Goal: Transaction & Acquisition: Download file/media

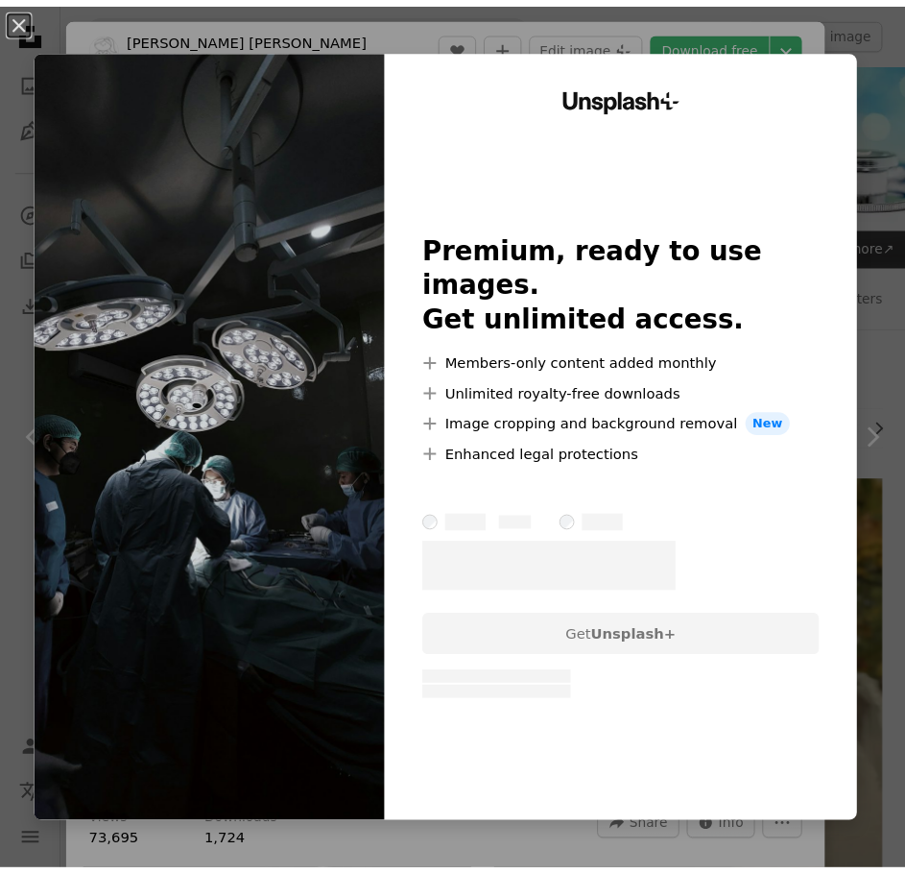
scroll to position [2573, 0]
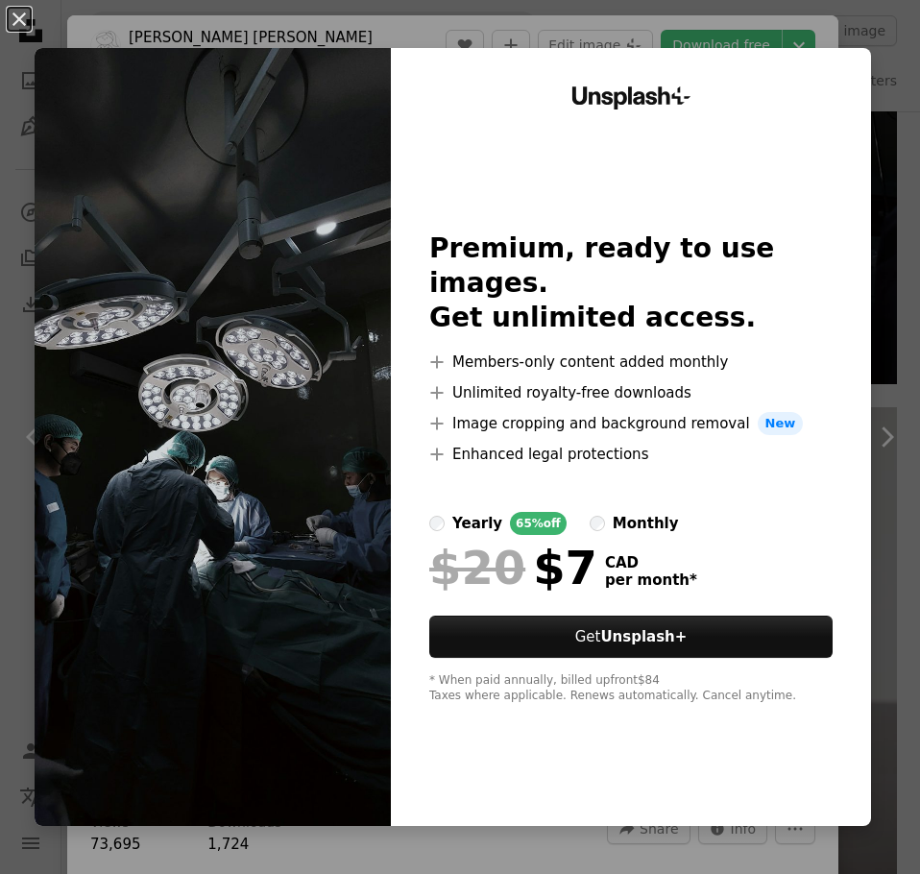
click at [19, 29] on button "An X shape" at bounding box center [19, 19] width 23 height 23
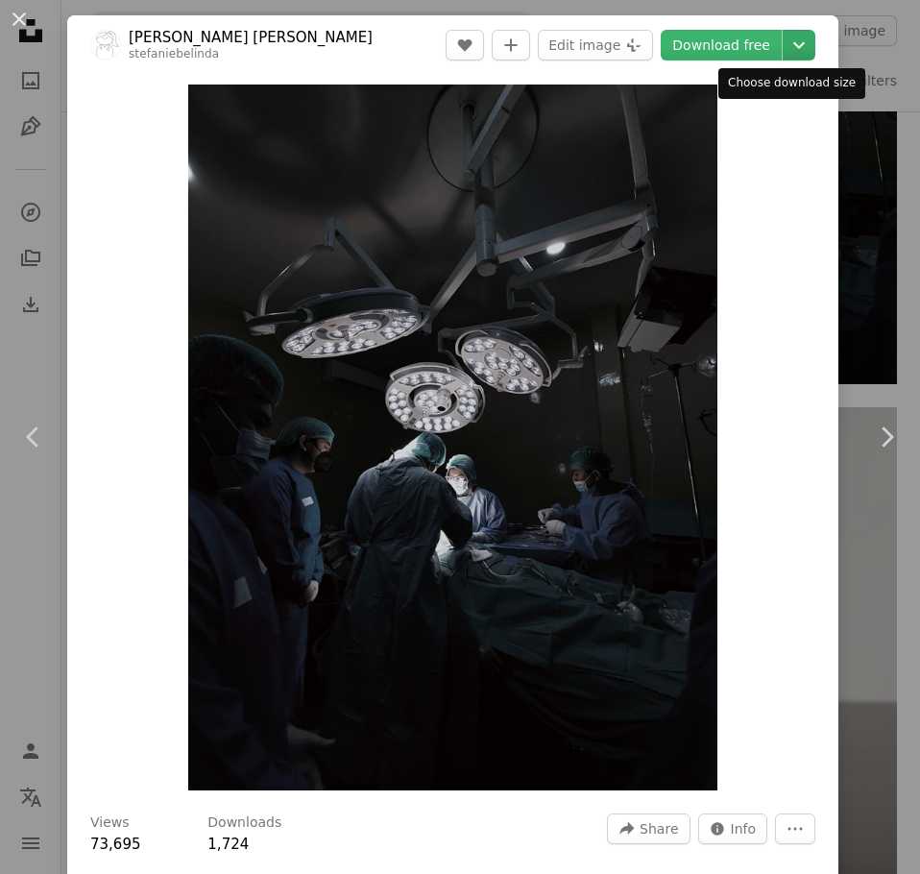
click at [783, 59] on button "Chevron down" at bounding box center [799, 45] width 33 height 31
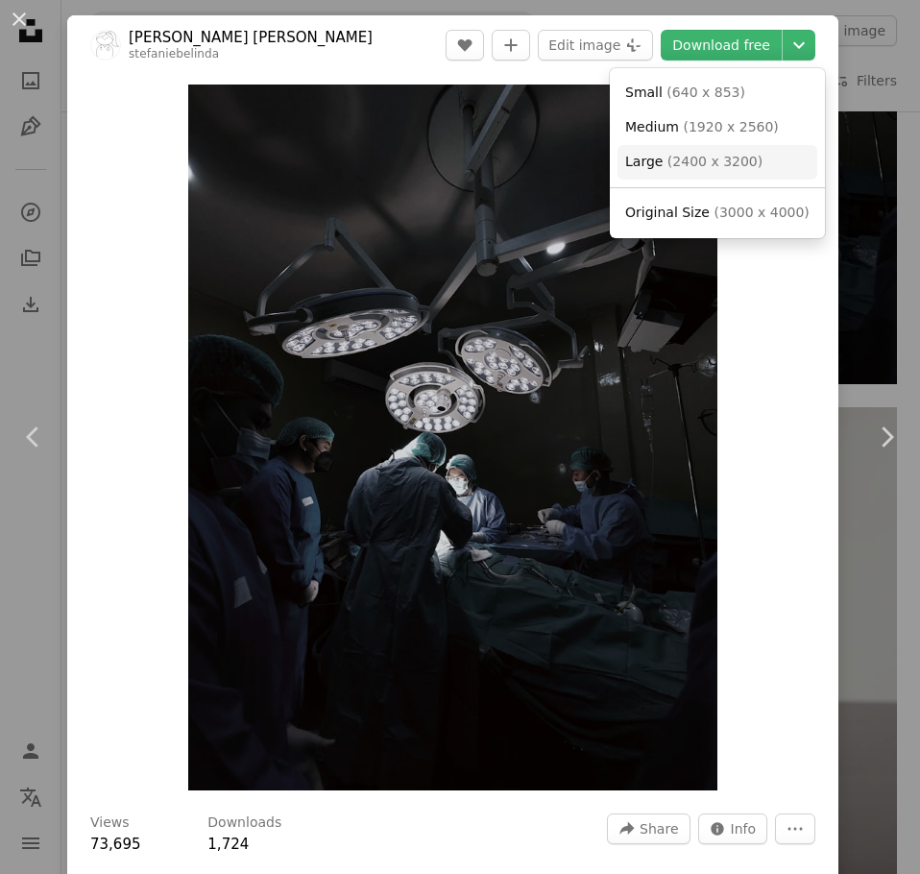
click at [745, 157] on link "Large ( 2400 x 3200 )" at bounding box center [717, 162] width 200 height 35
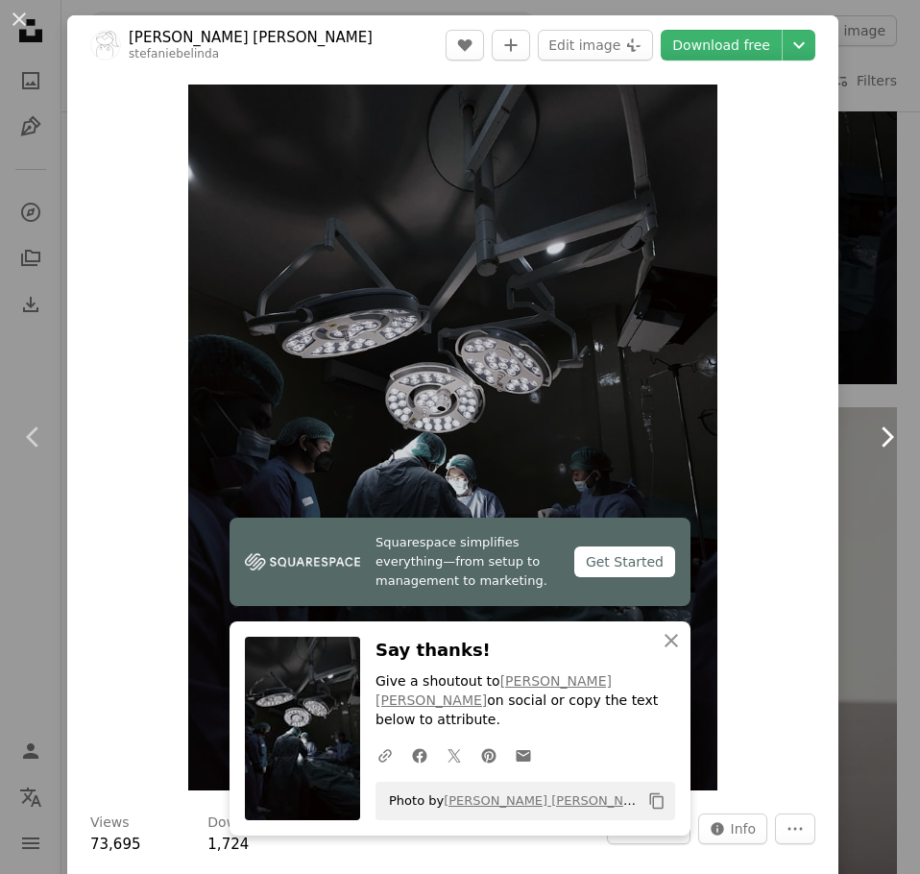
click at [875, 423] on icon "Chevron right" at bounding box center [886, 437] width 31 height 31
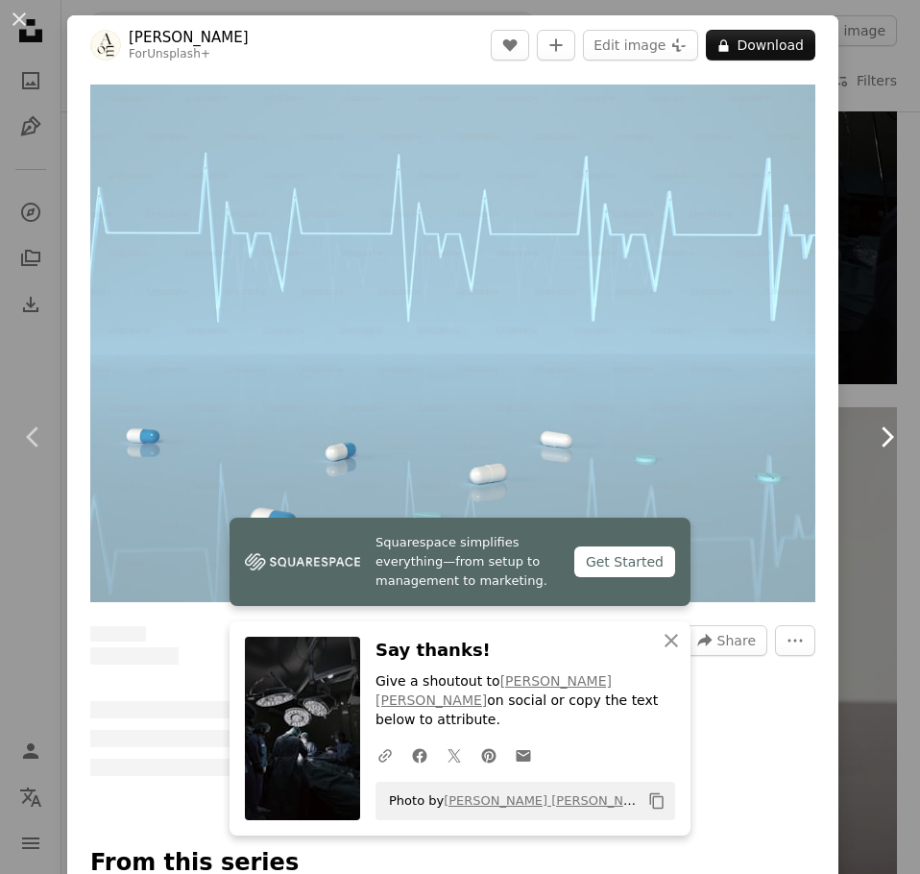
click at [876, 427] on icon "Chevron right" at bounding box center [886, 437] width 31 height 31
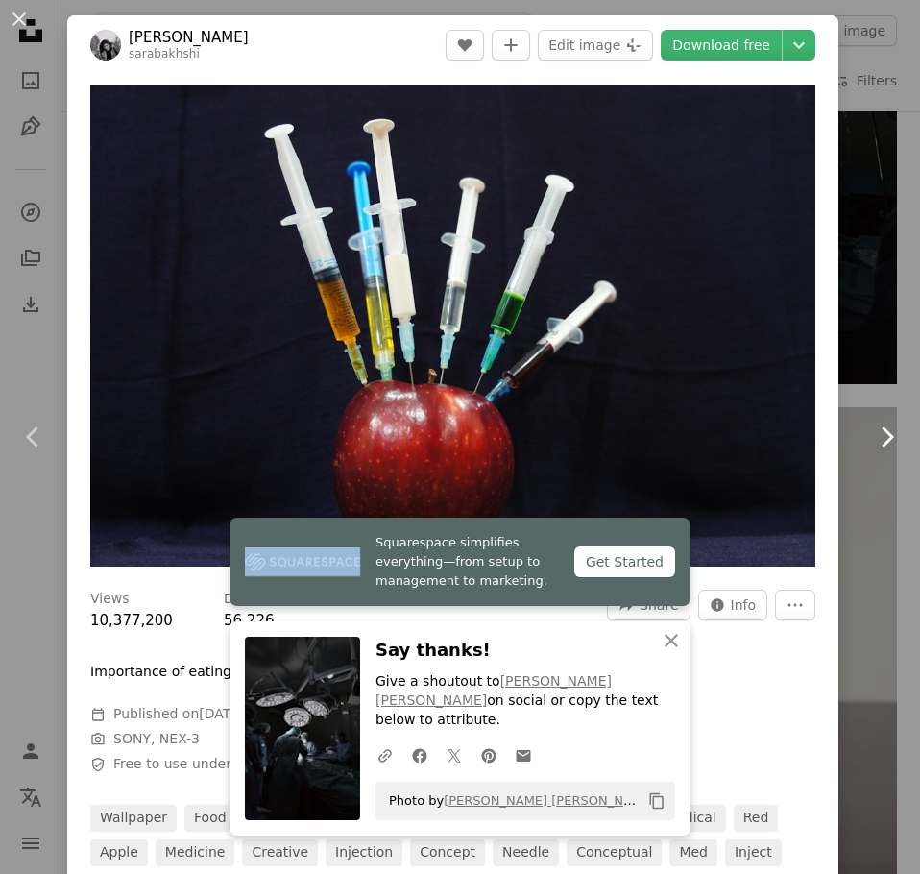
click at [876, 427] on icon "Chevron right" at bounding box center [886, 437] width 31 height 31
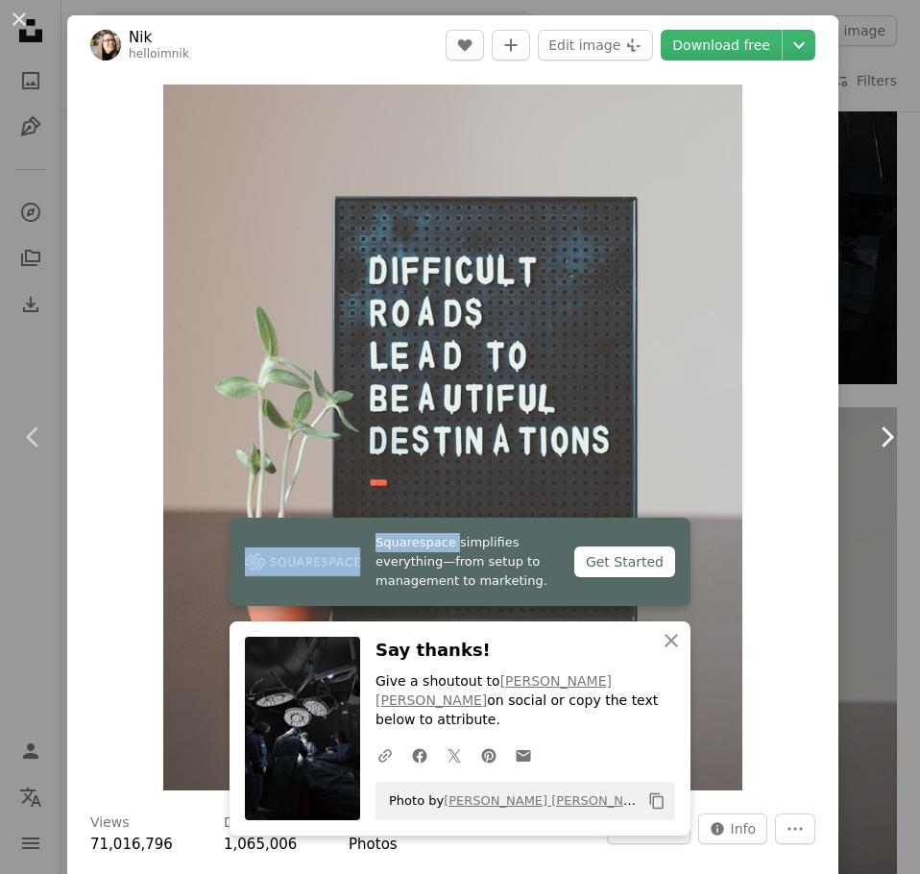
click at [876, 426] on icon "Chevron right" at bounding box center [886, 437] width 31 height 31
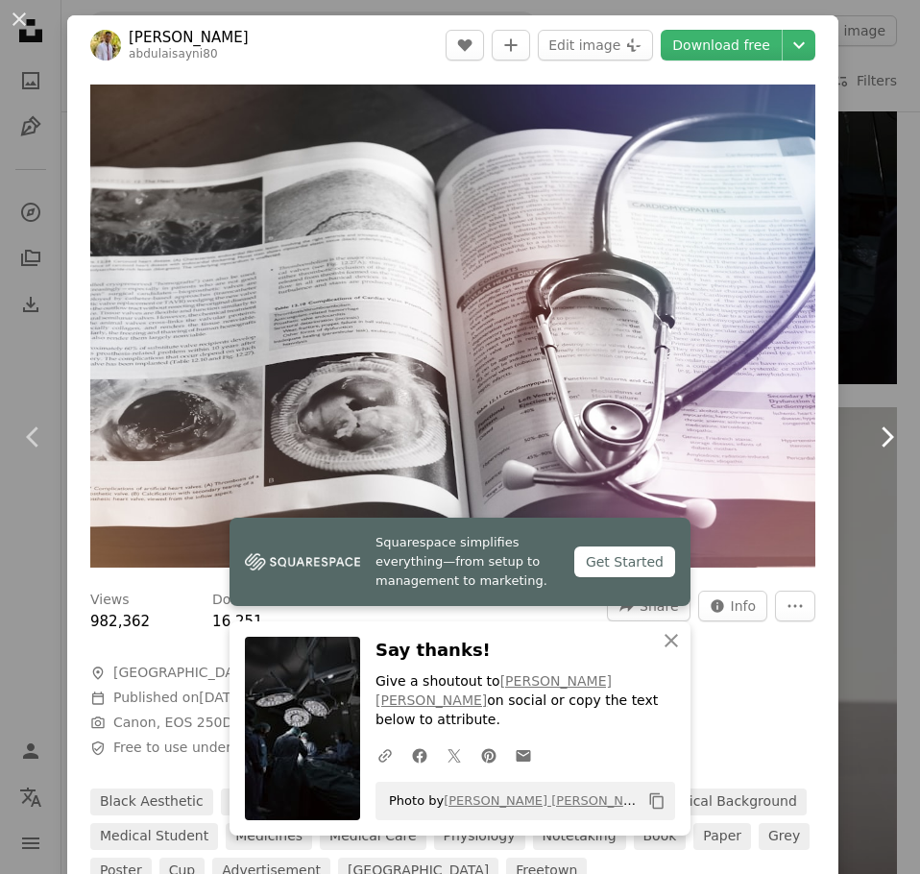
click at [876, 426] on icon "Chevron right" at bounding box center [886, 437] width 31 height 31
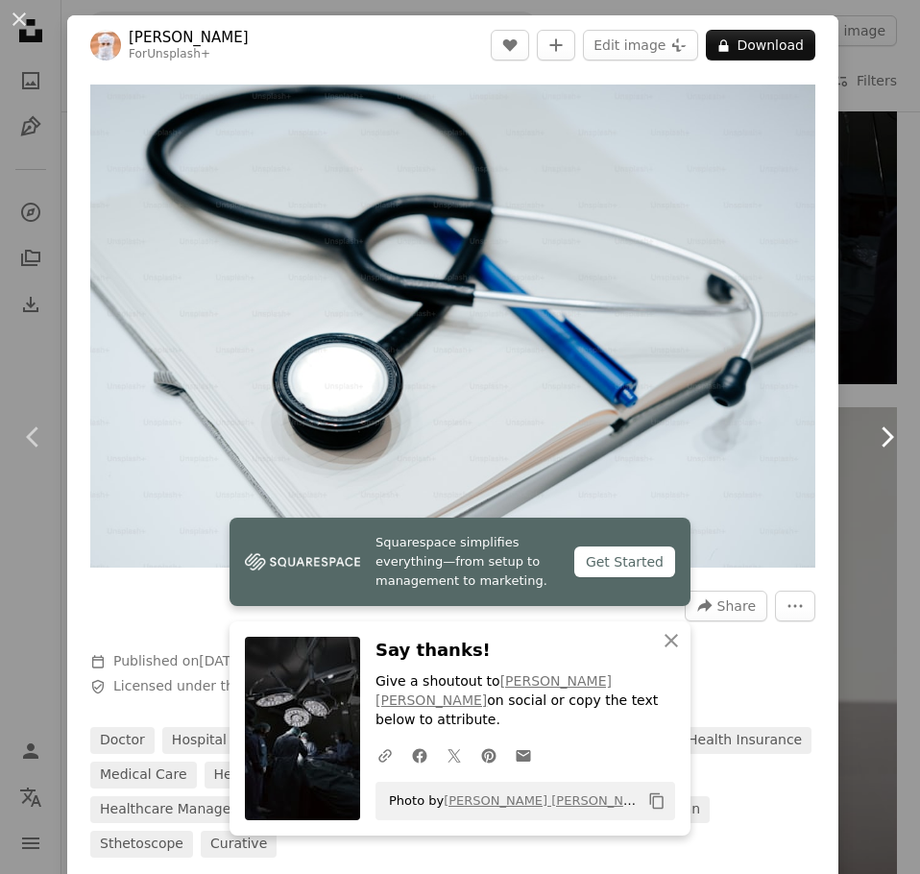
click at [877, 425] on icon "Chevron right" at bounding box center [886, 437] width 31 height 31
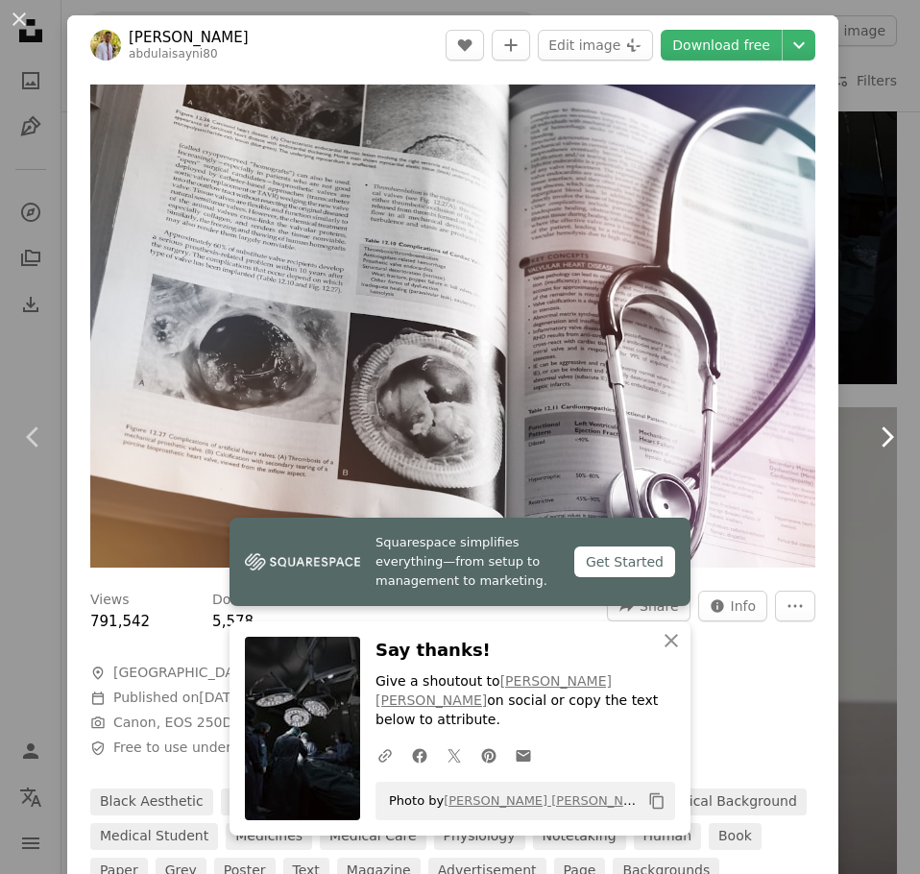
click at [877, 425] on icon "Chevron right" at bounding box center [886, 437] width 31 height 31
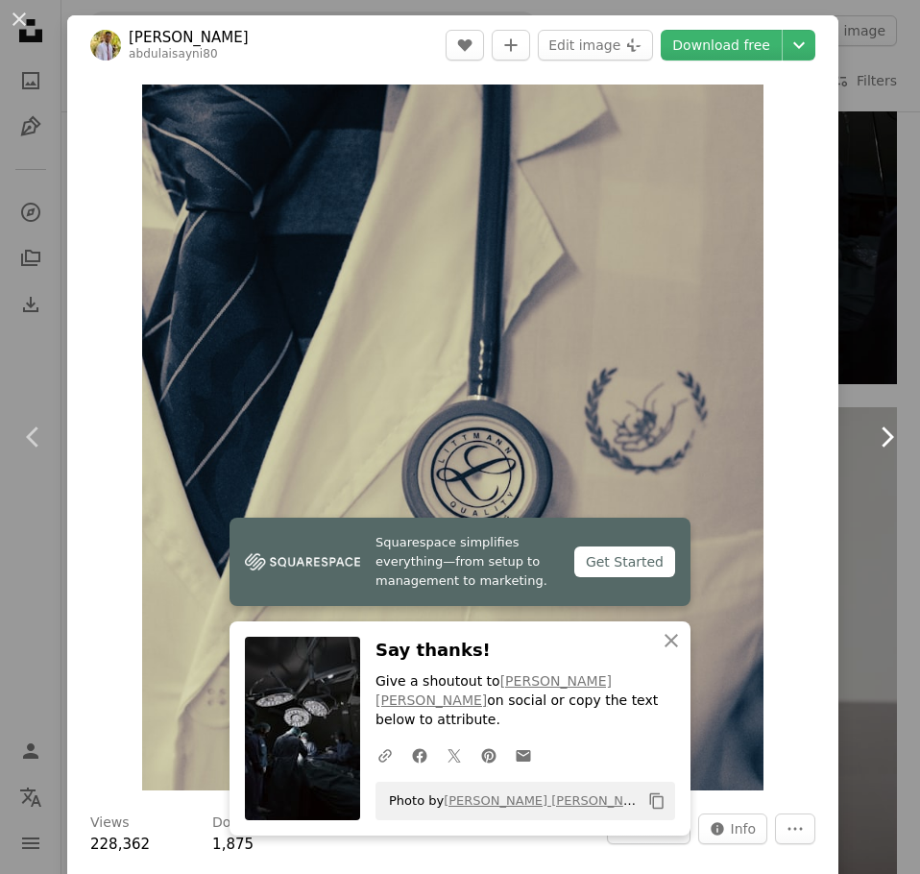
click at [877, 425] on icon "Chevron right" at bounding box center [886, 437] width 31 height 31
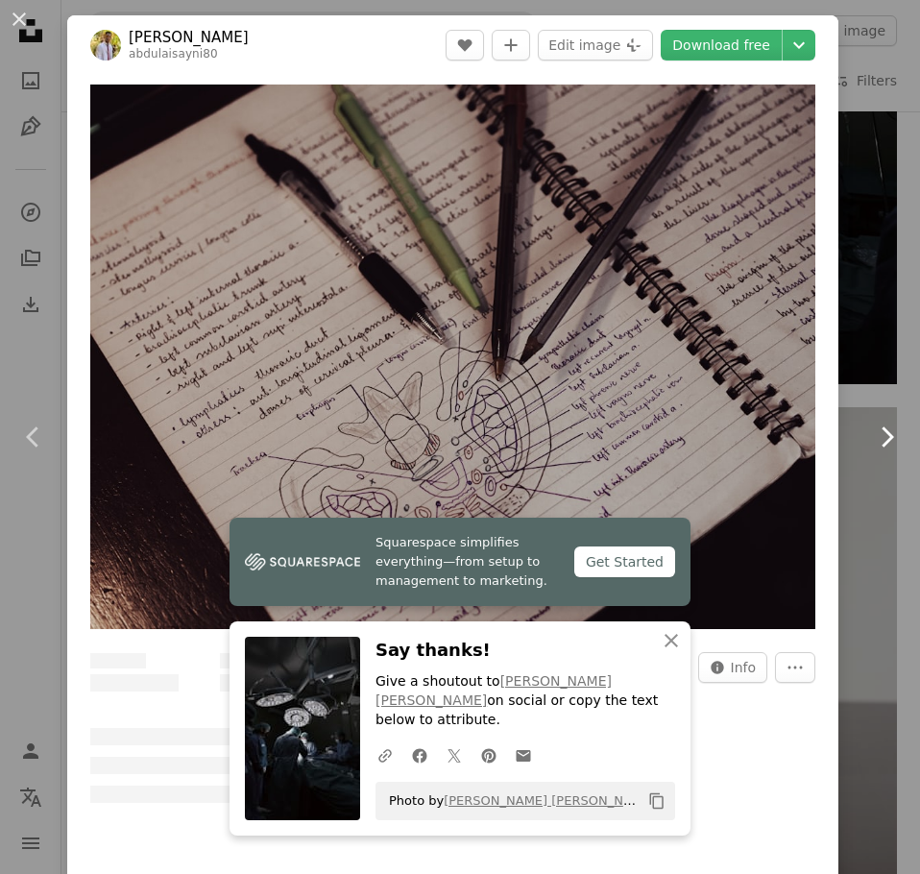
click at [878, 425] on icon "Chevron right" at bounding box center [886, 437] width 31 height 31
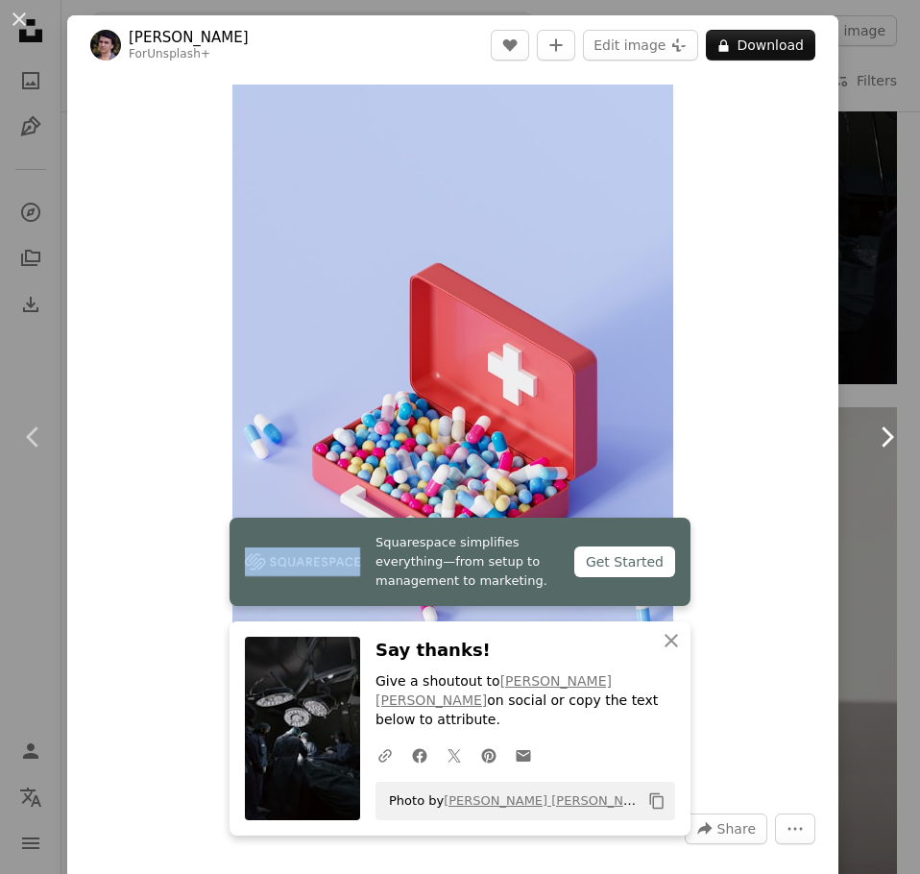
click at [878, 425] on icon "Chevron right" at bounding box center [886, 437] width 31 height 31
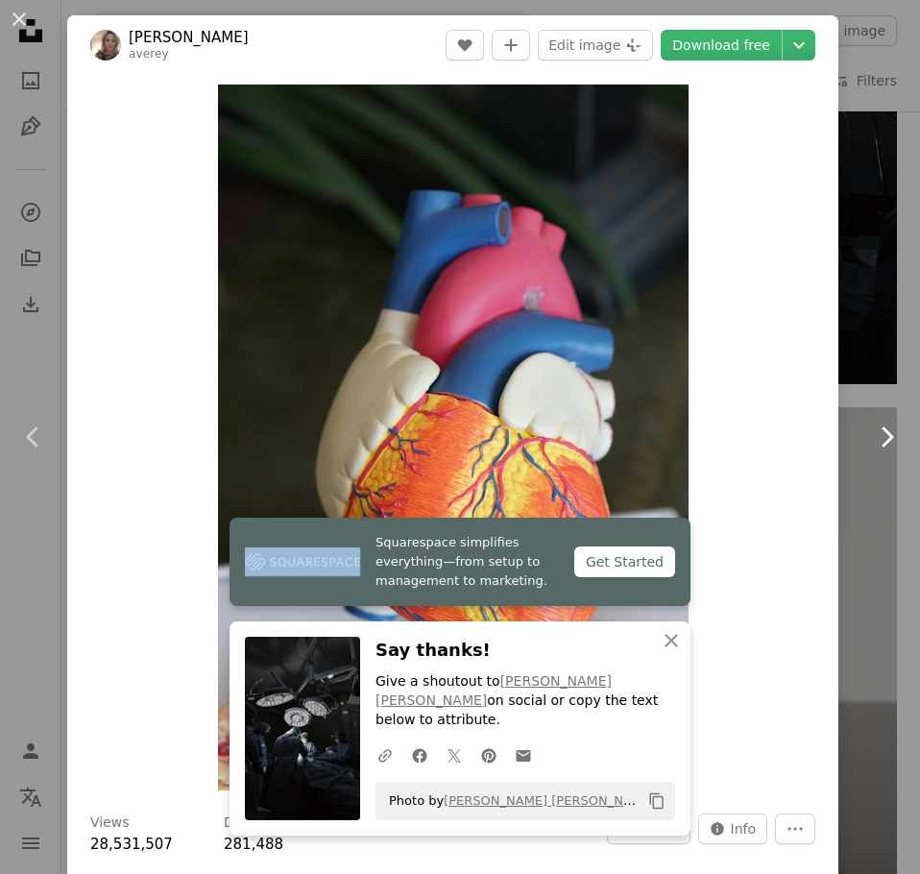
click at [878, 425] on icon "Chevron right" at bounding box center [886, 437] width 31 height 31
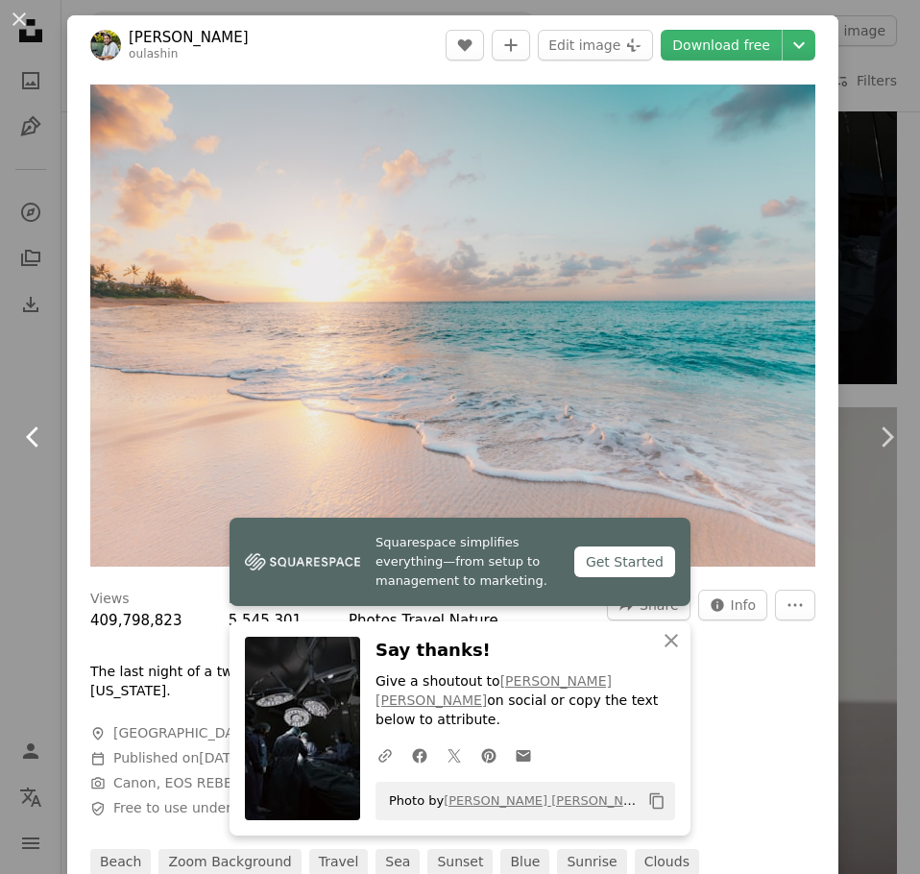
click at [30, 428] on icon "Chevron left" at bounding box center [33, 437] width 31 height 31
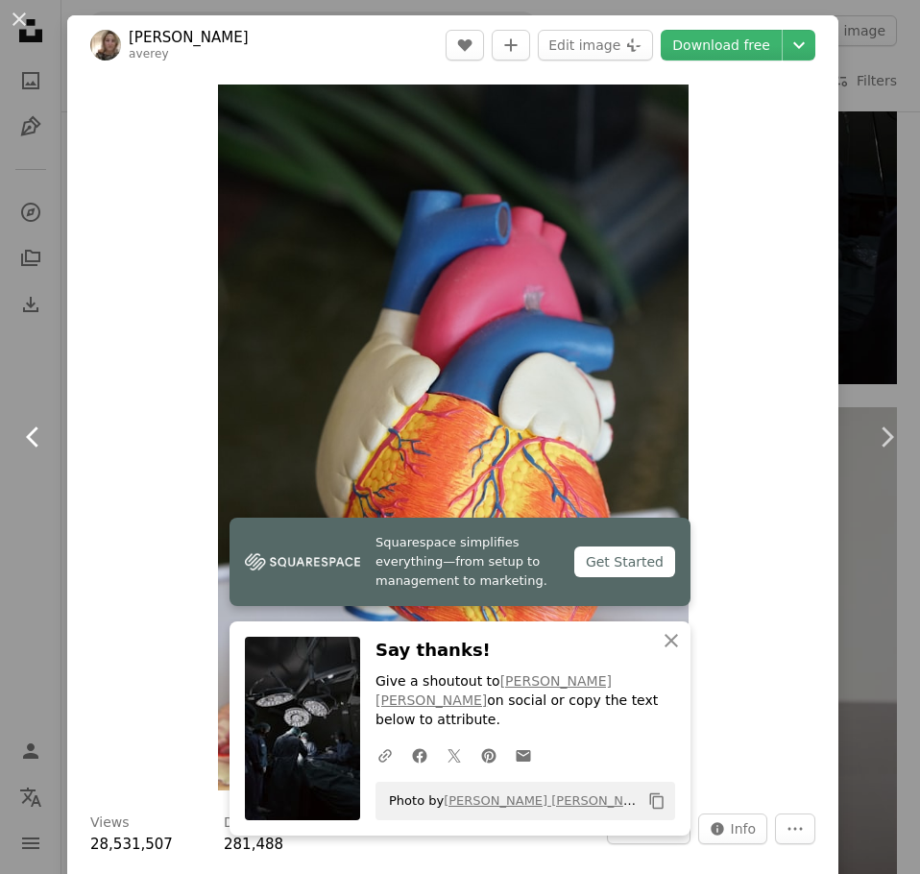
click at [30, 428] on icon "Chevron left" at bounding box center [33, 437] width 31 height 31
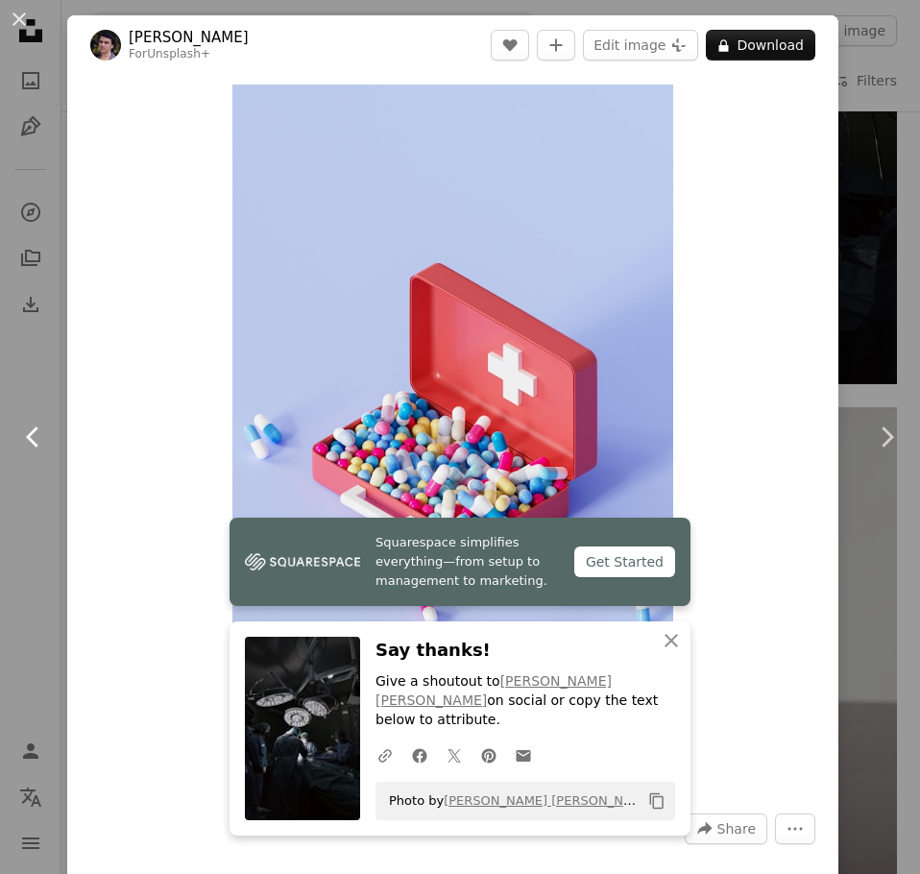
click at [33, 430] on icon "Chevron left" at bounding box center [33, 437] width 31 height 31
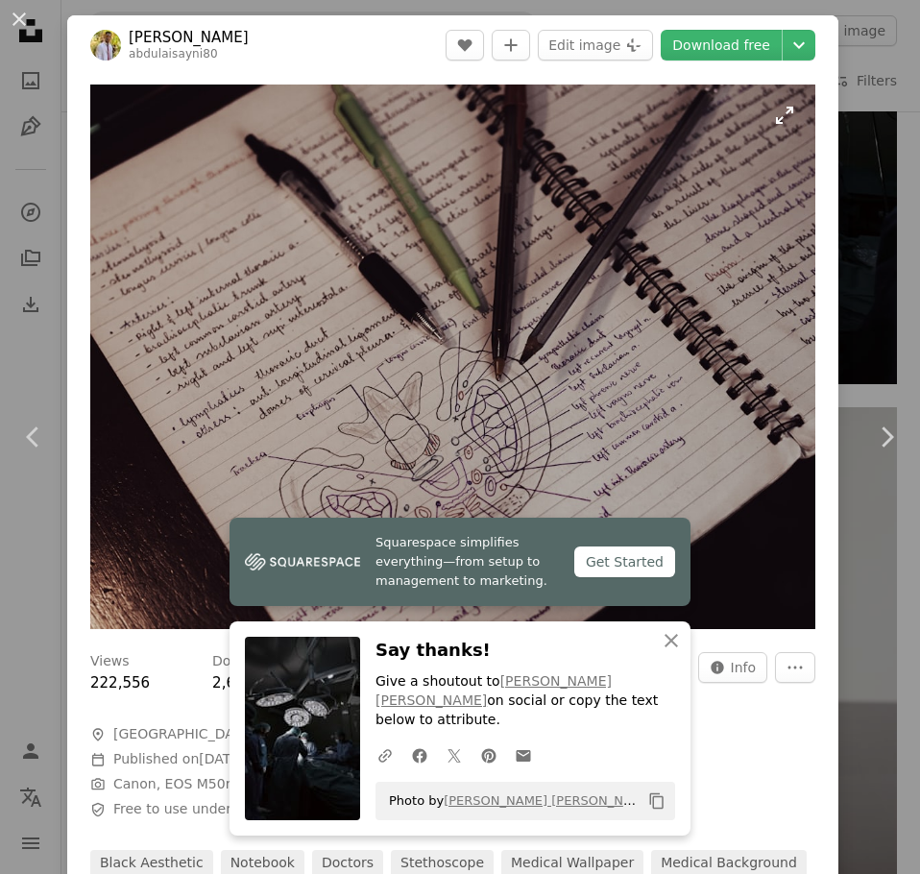
drag, startPoint x: 399, startPoint y: 423, endPoint x: 634, endPoint y: 287, distance: 270.6
click at [634, 287] on img "Zoom in on this image" at bounding box center [452, 357] width 725 height 544
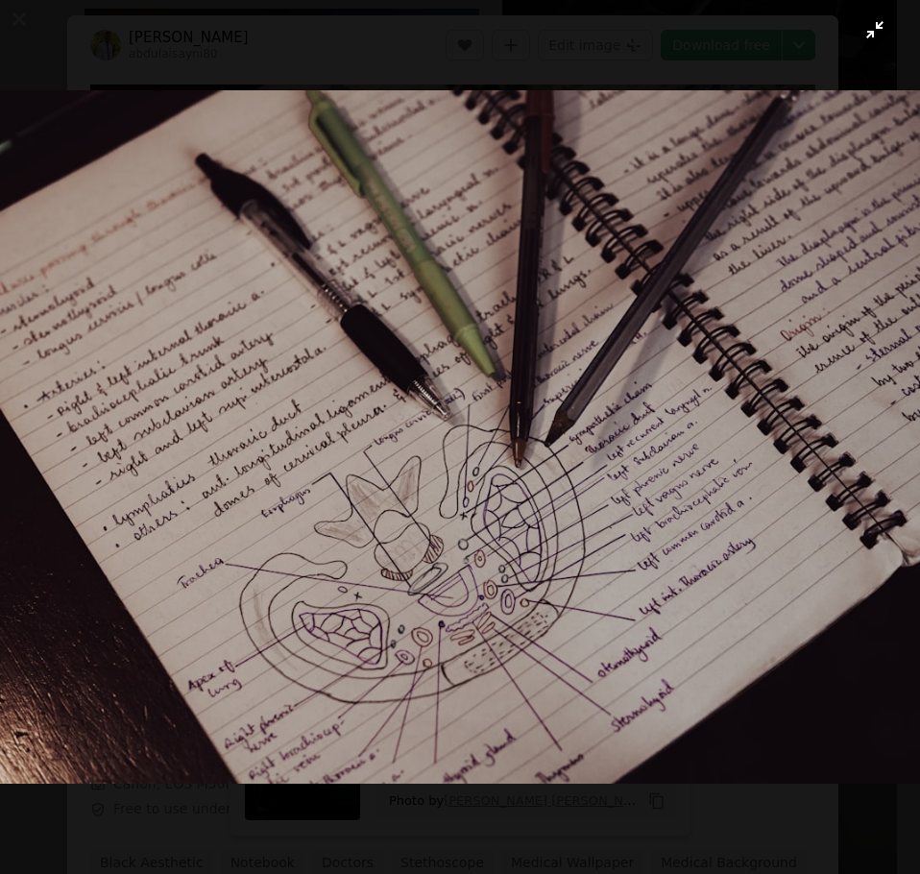
click at [865, 30] on button "Zoom out on this image" at bounding box center [460, 437] width 922 height 876
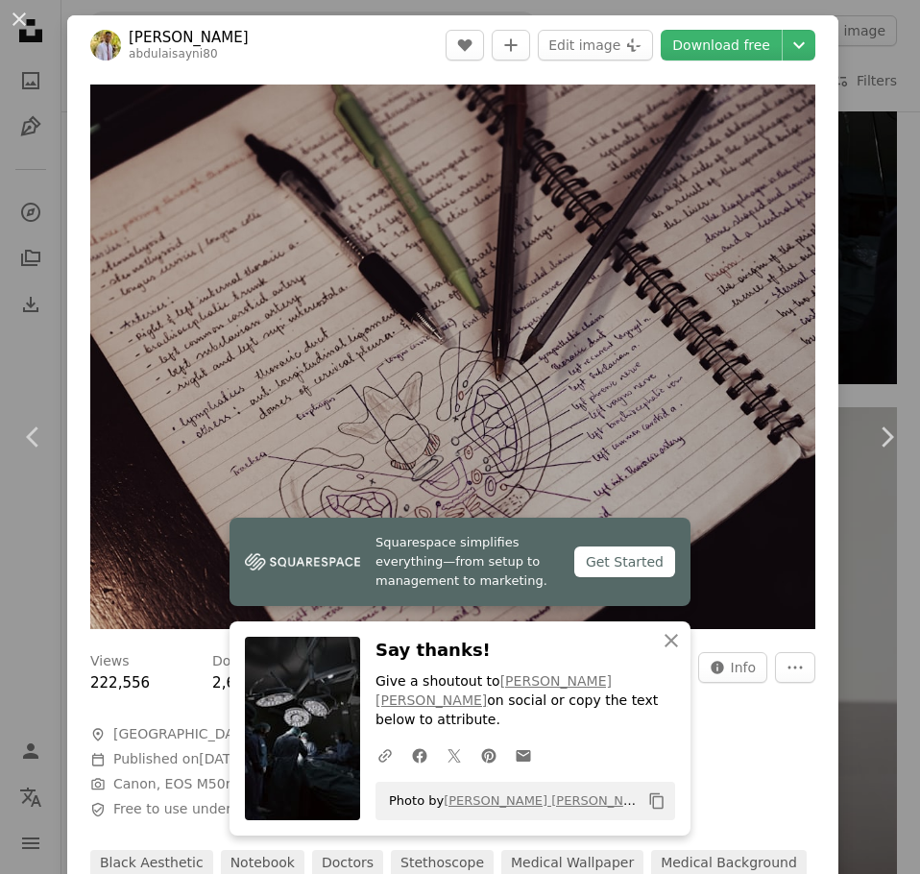
click at [736, 61] on header "[PERSON_NAME] abdulaisayni80 A heart A plus sign Edit image Plus sign for Unspl…" at bounding box center [452, 45] width 771 height 60
click at [735, 57] on link "Download free" at bounding box center [721, 45] width 121 height 31
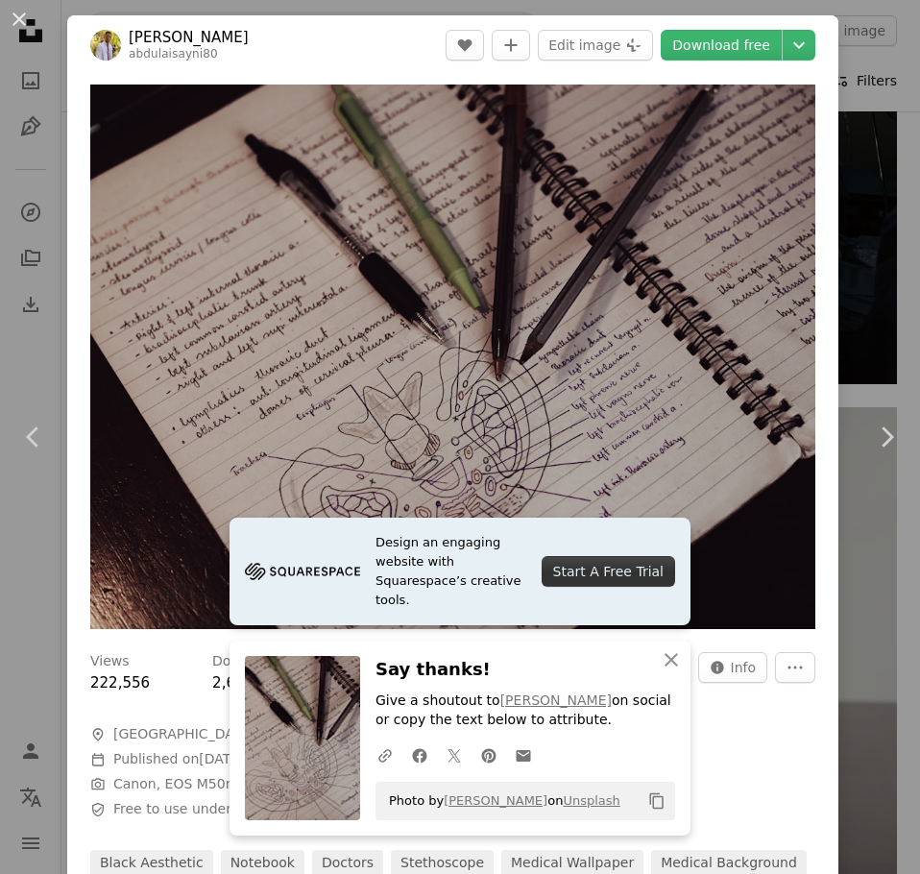
click at [857, 60] on div "An X shape Chevron left Chevron right Design an engaging website with Squarespa…" at bounding box center [460, 437] width 920 height 874
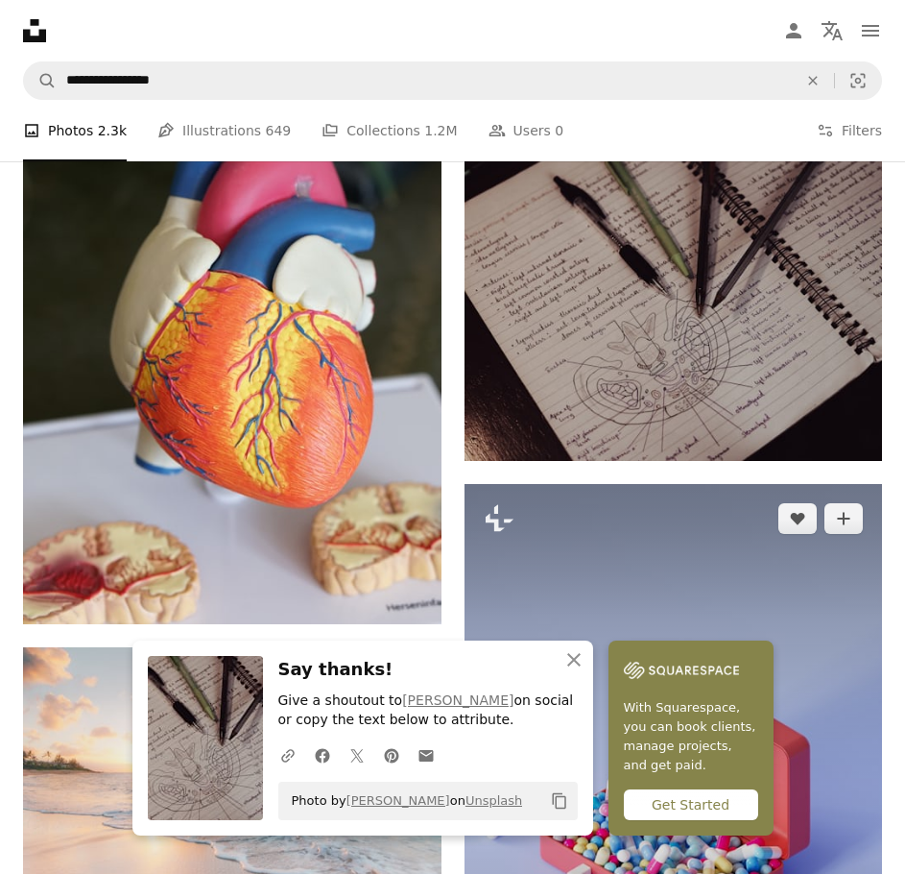
scroll to position [3214, 0]
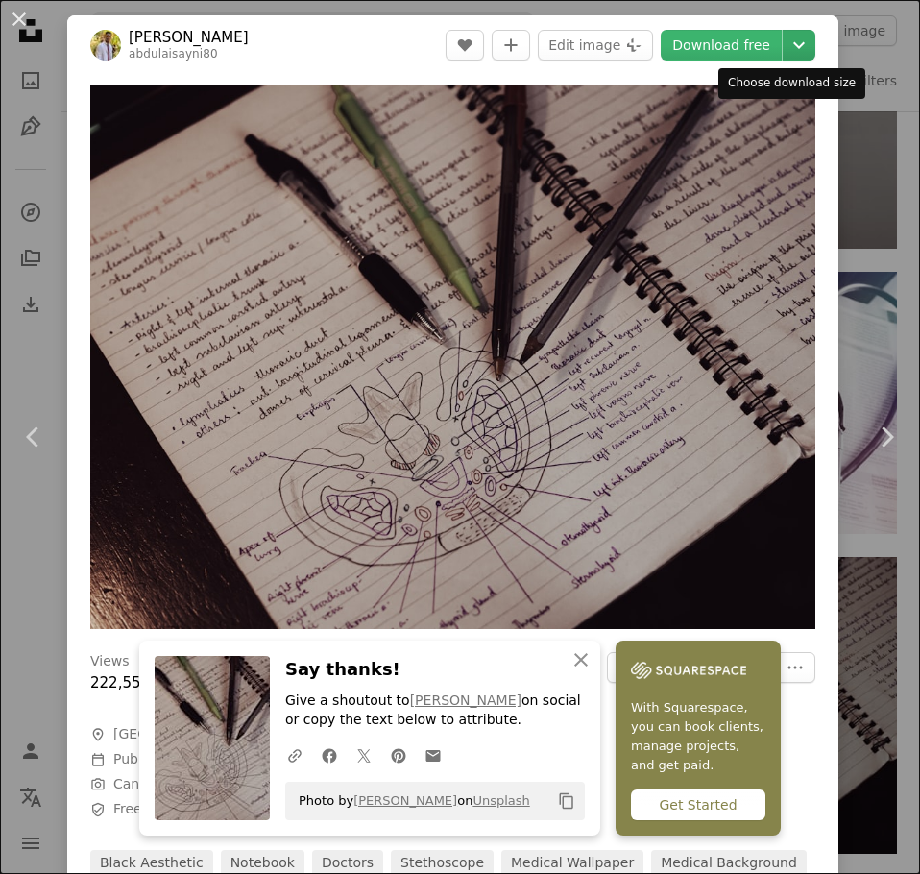
click at [787, 48] on icon "Chevron down" at bounding box center [799, 45] width 31 height 23
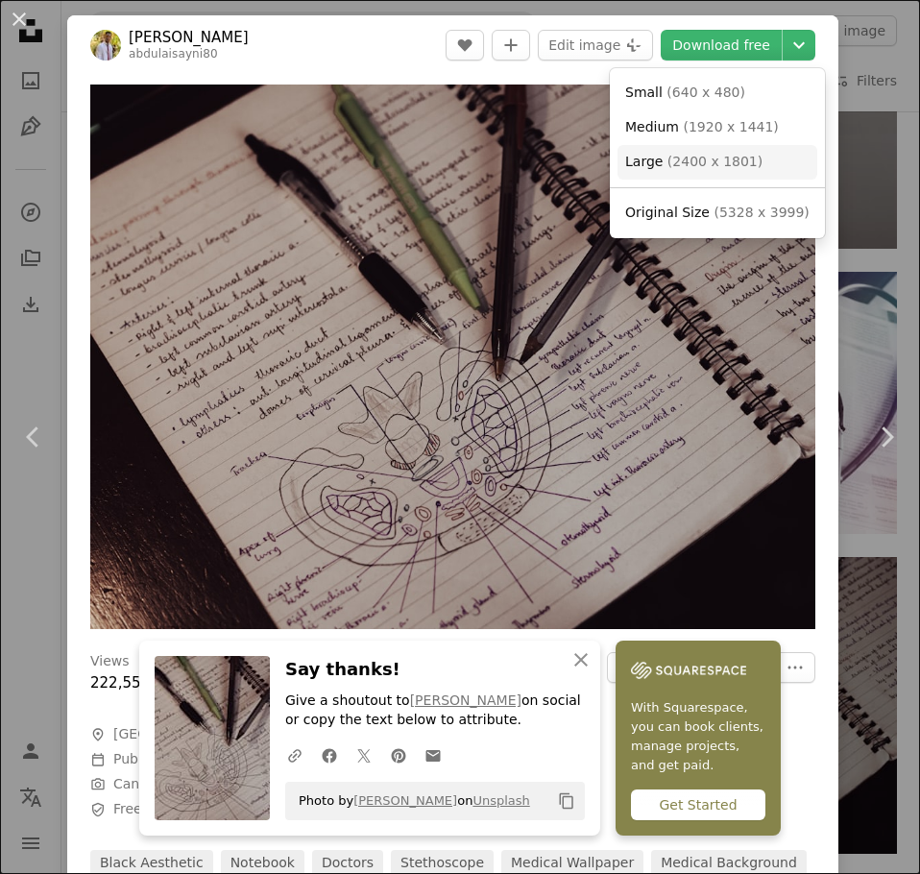
click at [758, 166] on link "Large ( 2400 x 1801 )" at bounding box center [717, 162] width 200 height 35
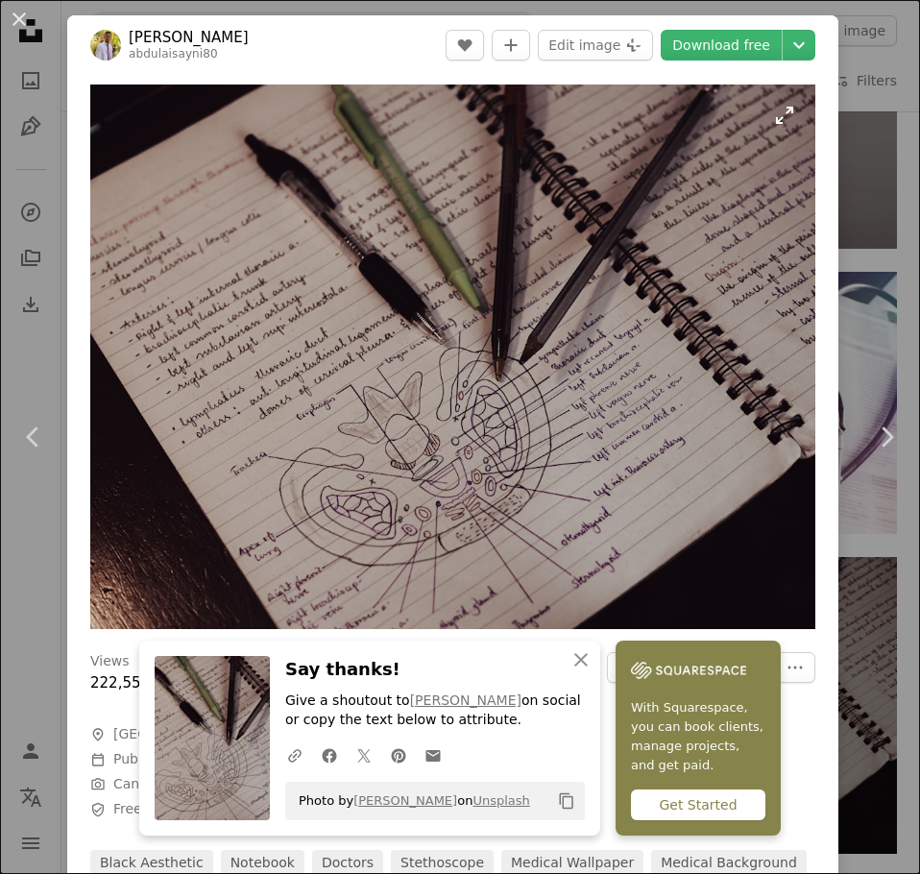
click at [684, 378] on img "Zoom in on this image" at bounding box center [452, 357] width 725 height 544
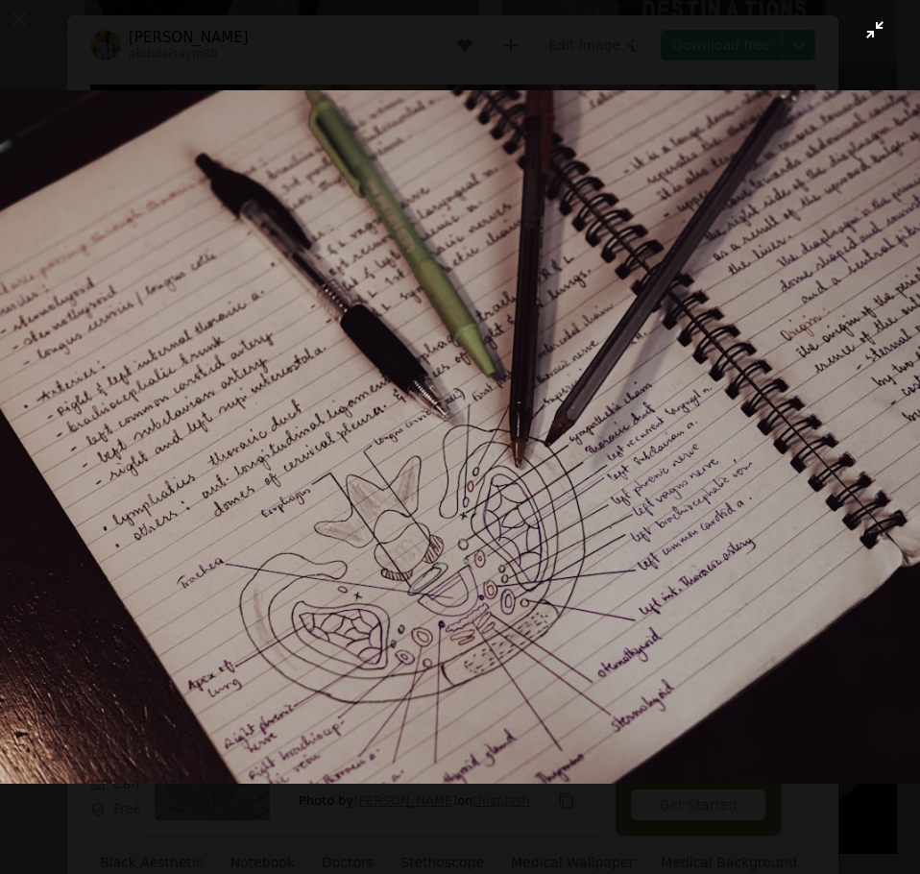
click at [118, 28] on button "Zoom out on this image" at bounding box center [460, 437] width 922 height 876
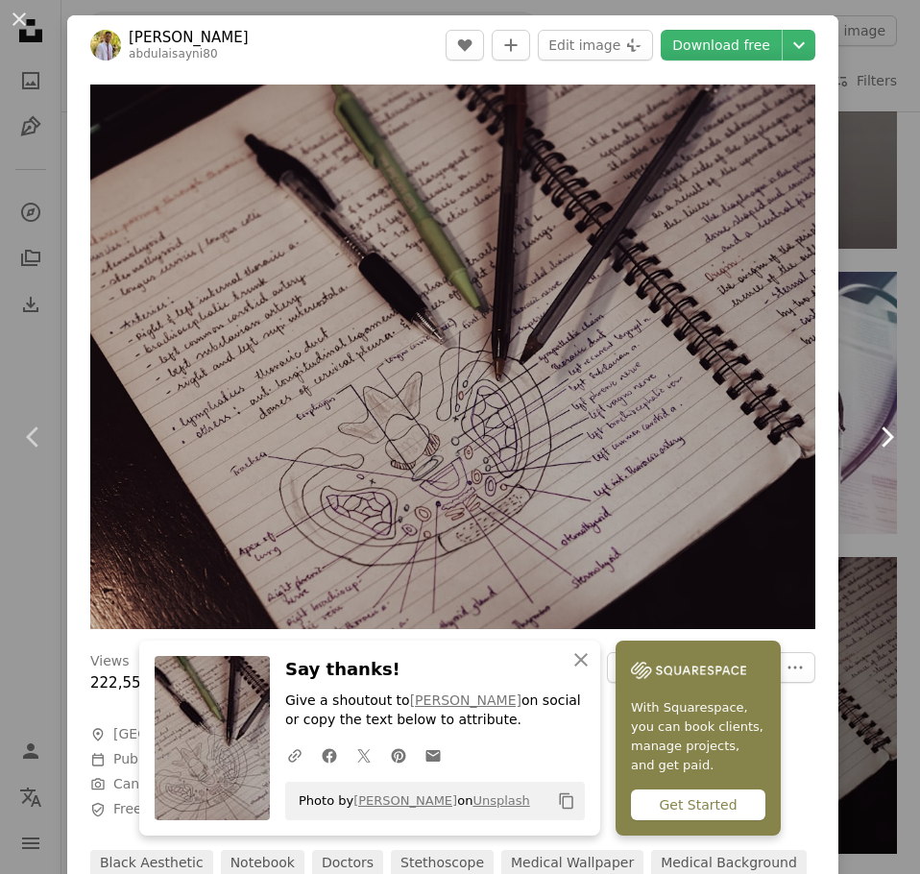
click at [883, 452] on link "Chevron right" at bounding box center [886, 437] width 67 height 184
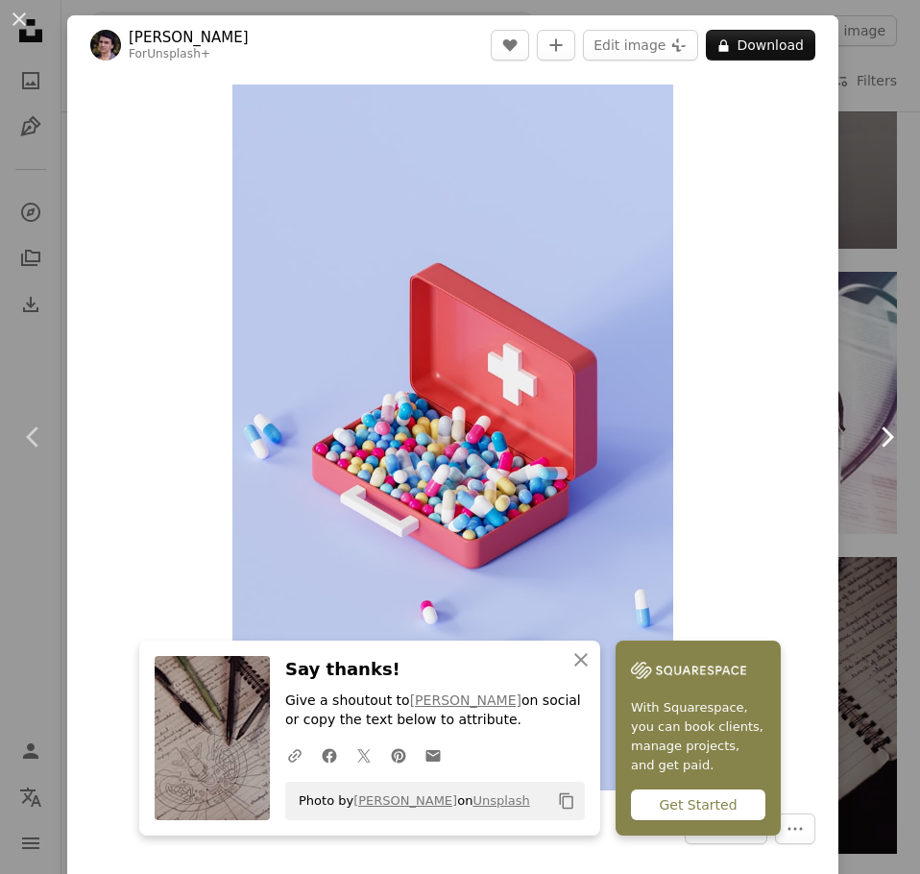
click at [877, 441] on icon "Chevron right" at bounding box center [886, 437] width 31 height 31
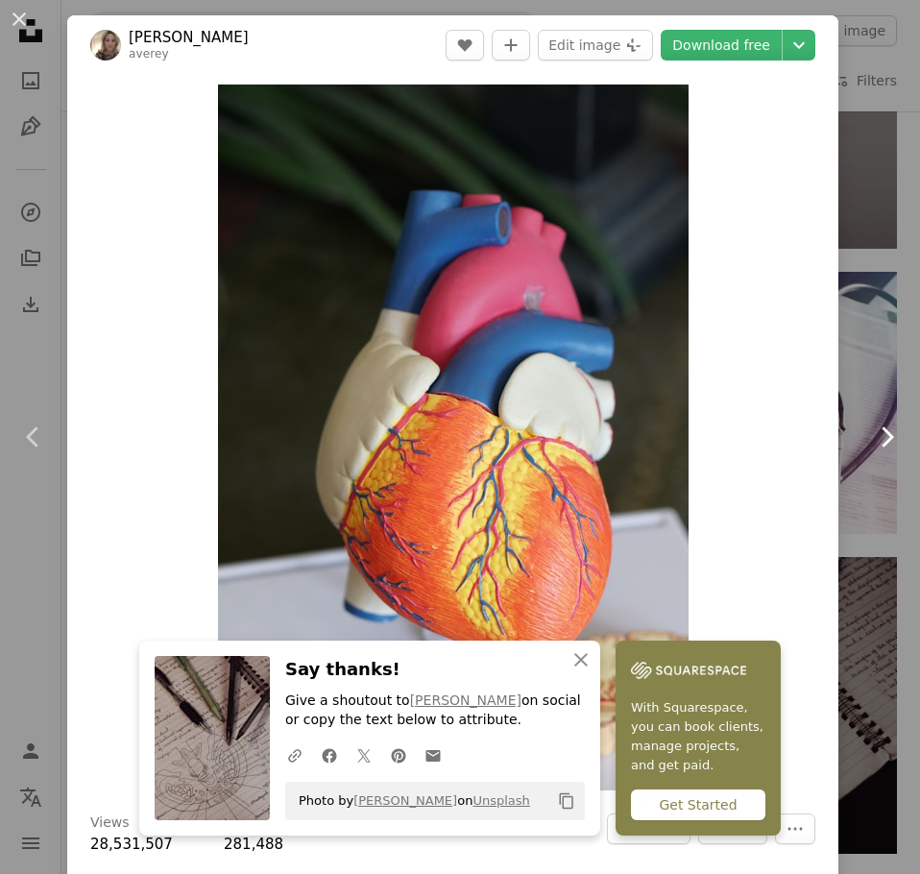
click at [853, 353] on link "Chevron right" at bounding box center [886, 437] width 67 height 184
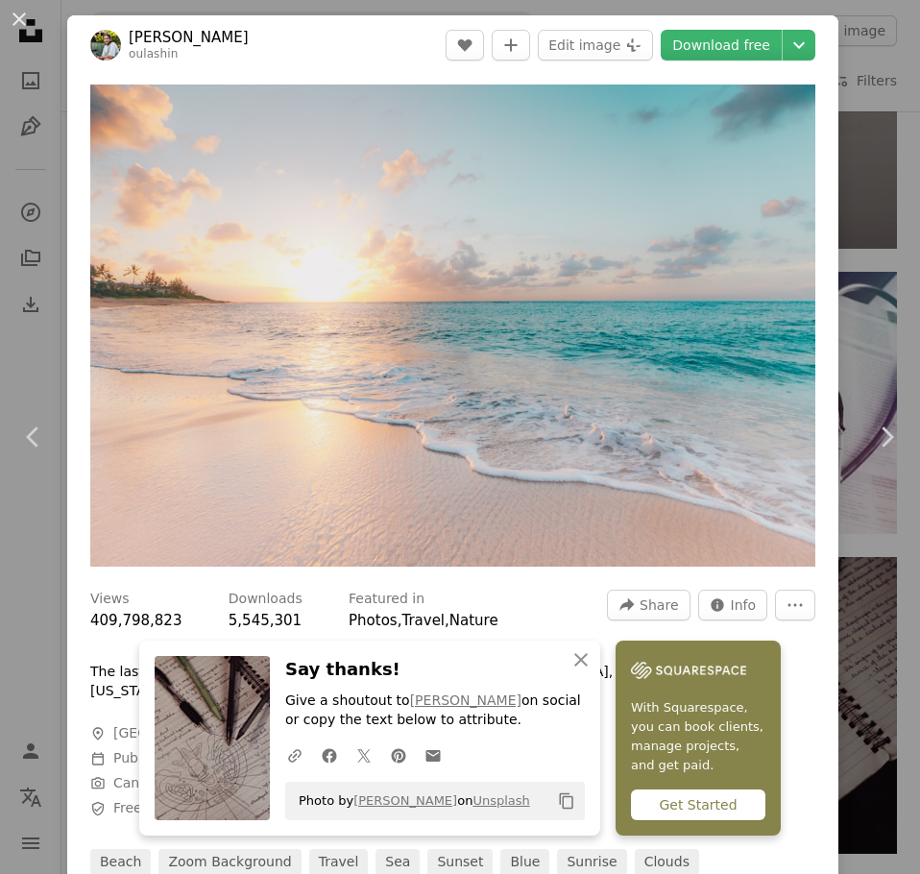
click at [12, 27] on button "An X shape" at bounding box center [19, 19] width 23 height 23
